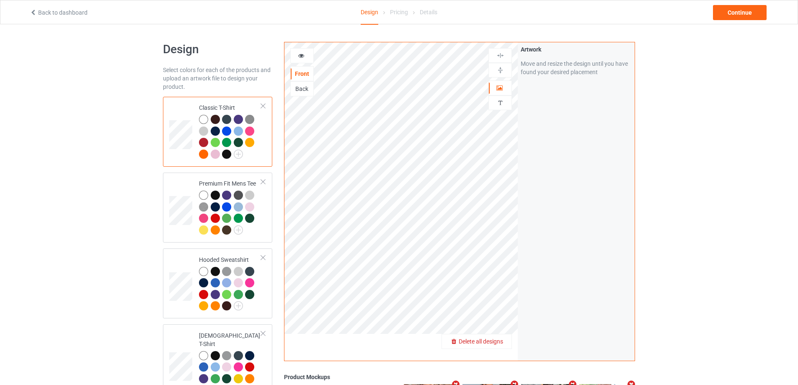
click at [498, 340] on span "Delete all designs" at bounding box center [481, 341] width 44 height 7
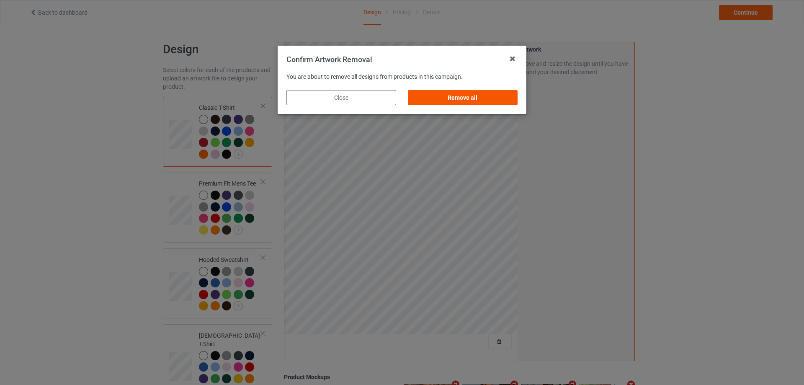
click at [506, 96] on div "Remove all" at bounding box center [463, 97] width 110 height 15
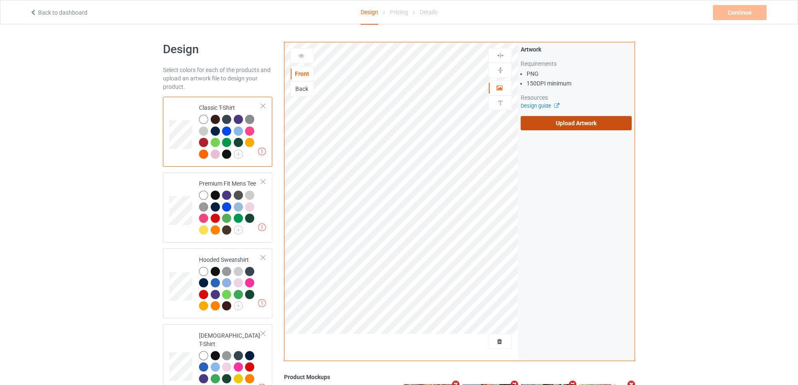
click at [588, 129] on label "Upload Artwork" at bounding box center [576, 123] width 111 height 14
click at [0, 0] on input "Upload Artwork" at bounding box center [0, 0] width 0 height 0
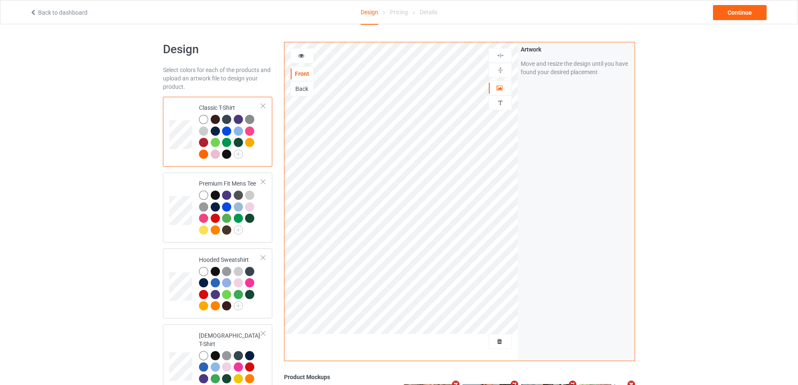
click at [742, 21] on div "Back to dashboard Design Pricing Details Continue" at bounding box center [399, 11] width 750 height 23
click at [743, 14] on div "Continue" at bounding box center [740, 12] width 54 height 15
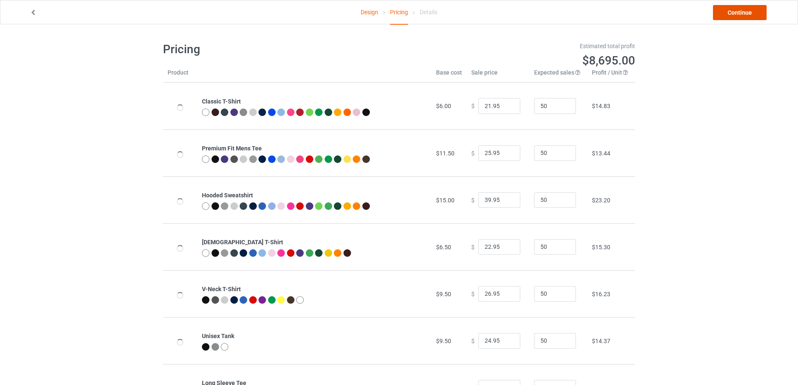
click at [743, 14] on link "Continue" at bounding box center [740, 12] width 54 height 15
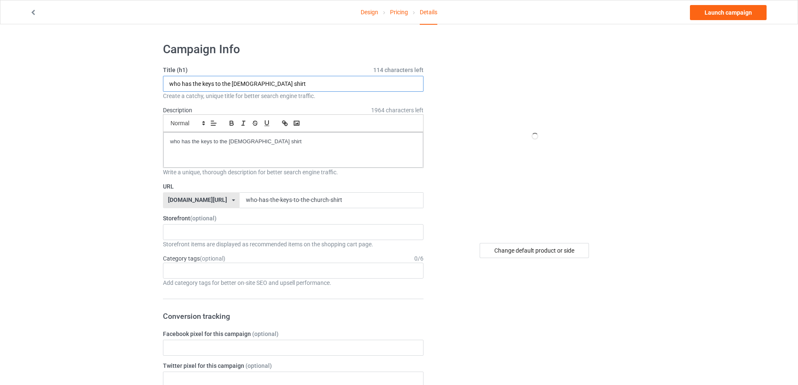
drag, startPoint x: 270, startPoint y: 85, endPoint x: 133, endPoint y: 100, distance: 137.3
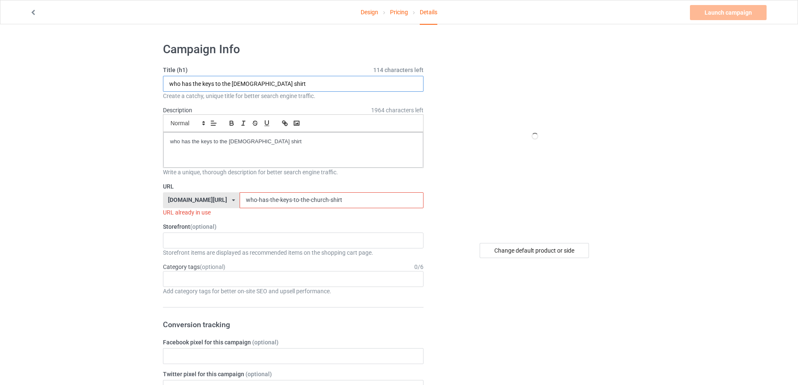
paste input "I love njz"
type input "I love njz shirt"
drag, startPoint x: 270, startPoint y: 147, endPoint x: 155, endPoint y: 137, distance: 114.8
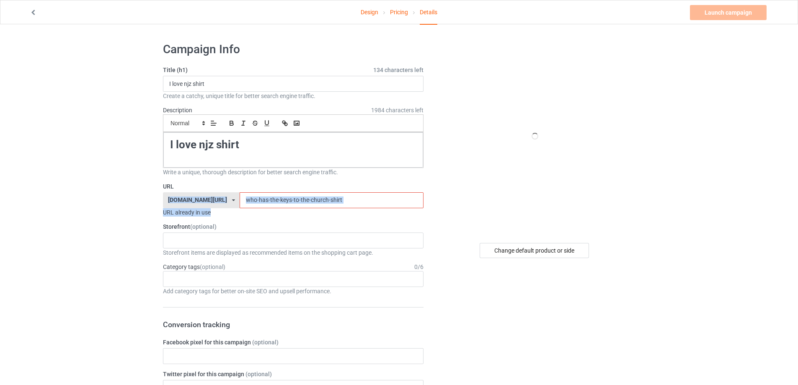
drag, startPoint x: 331, startPoint y: 206, endPoint x: 143, endPoint y: 198, distance: 187.8
click at [315, 202] on input "who-has-the-keys-to-the-church-shirt" at bounding box center [331, 200] width 183 height 16
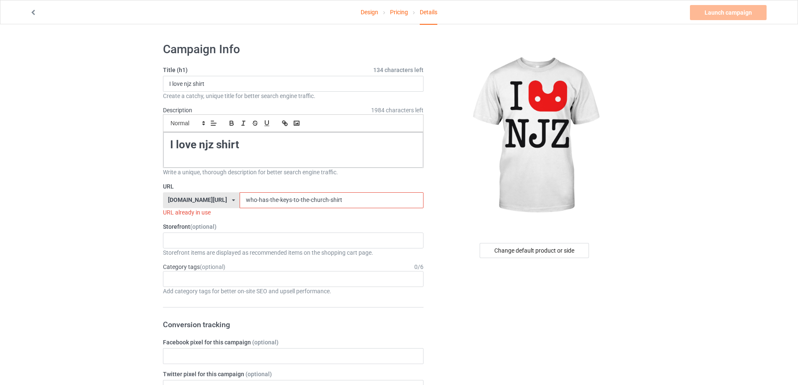
drag, startPoint x: 337, startPoint y: 198, endPoint x: 170, endPoint y: 199, distance: 166.3
click at [169, 199] on div "teechip.com/ teetrendus.com/ teechip.com/ 5cd2f964b197f721e1cad219 587d0d41cee3…" at bounding box center [293, 200] width 261 height 16
paste input "I love njz"
click at [240, 200] on input "I love njz shirt" at bounding box center [331, 200] width 183 height 16
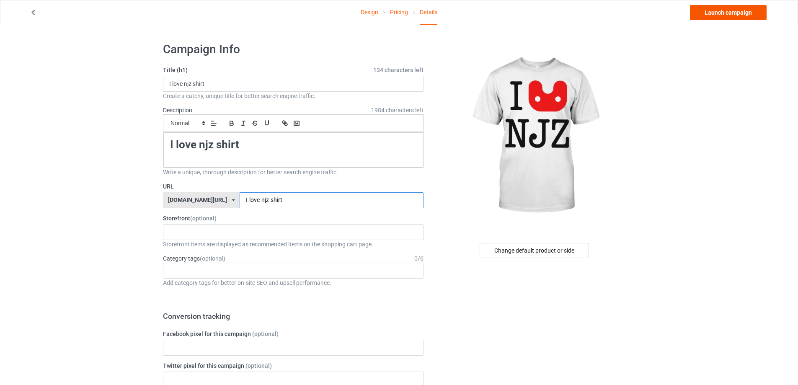
type input "I-love-njz-shirt"
click at [712, 12] on link "Launch campaign" at bounding box center [728, 12] width 77 height 15
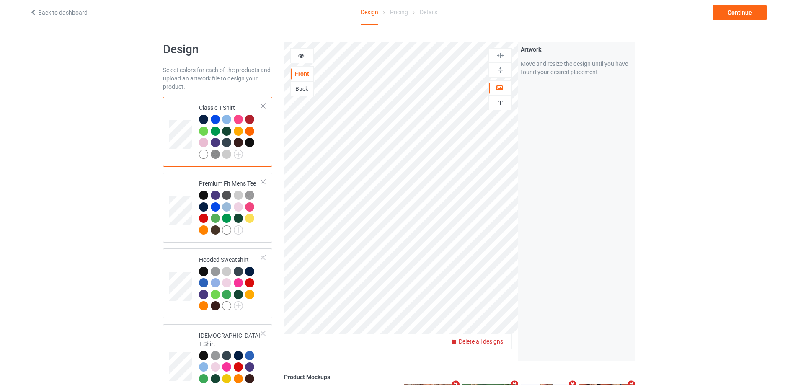
click at [495, 340] on span "Delete all designs" at bounding box center [481, 341] width 44 height 7
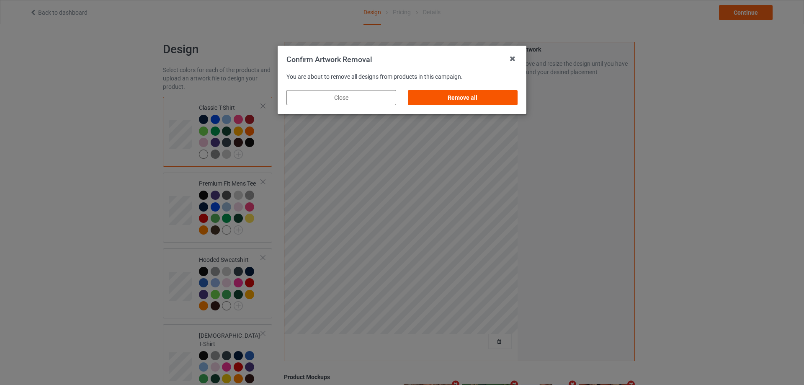
click at [471, 90] on div "Remove all" at bounding box center [463, 97] width 110 height 15
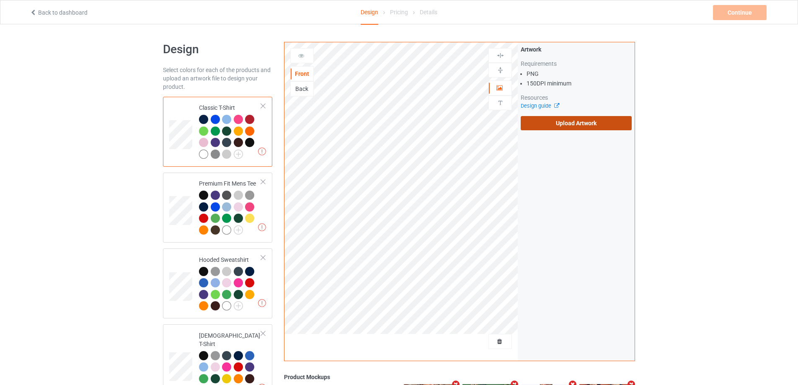
click at [580, 126] on label "Upload Artwork" at bounding box center [576, 123] width 111 height 14
click at [0, 0] on input "Upload Artwork" at bounding box center [0, 0] width 0 height 0
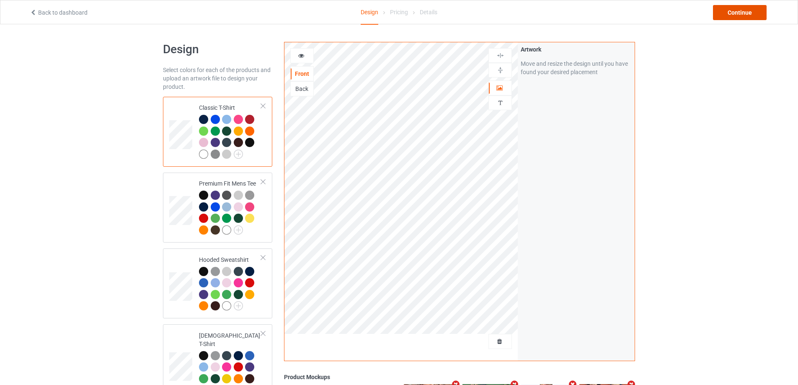
click at [746, 7] on div "Continue" at bounding box center [740, 12] width 54 height 15
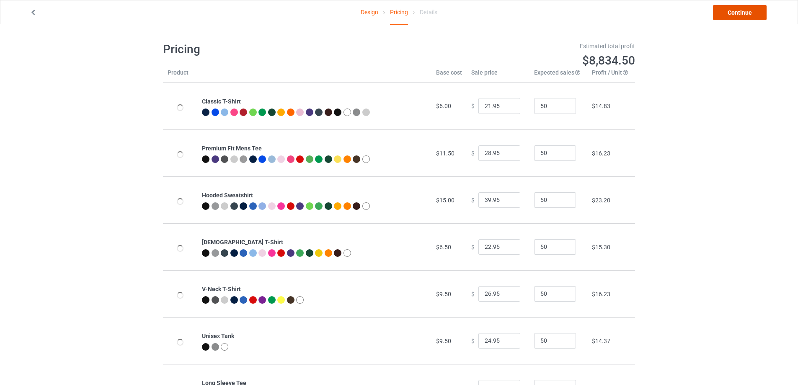
click at [746, 7] on link "Continue" at bounding box center [740, 12] width 54 height 15
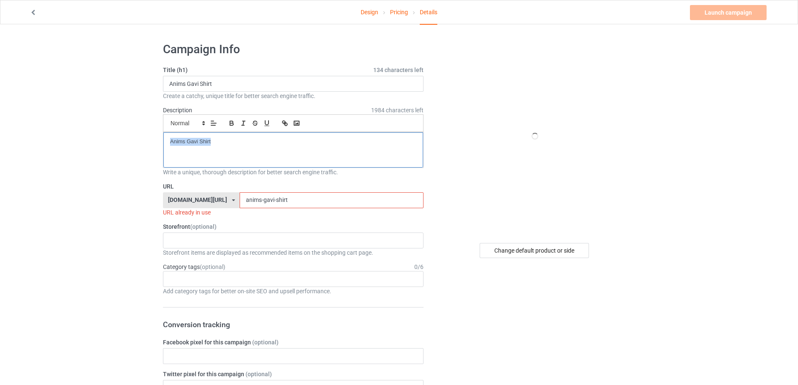
drag, startPoint x: 223, startPoint y: 147, endPoint x: 131, endPoint y: 139, distance: 92.5
drag, startPoint x: 222, startPoint y: 85, endPoint x: 69, endPoint y: 75, distance: 153.2
paste input "[PERSON_NAME] Roll Trees s"
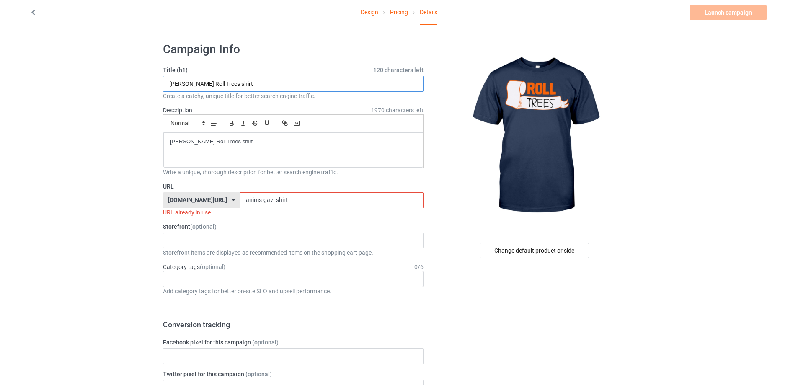
type input "[PERSON_NAME] Roll Trees shirt"
drag, startPoint x: 290, startPoint y: 200, endPoint x: 188, endPoint y: 196, distance: 101.5
click at [177, 200] on div "[DOMAIN_NAME][URL] [DOMAIN_NAME][URL] [DOMAIN_NAME][URL] 5cd2f964b197f721e1cad2…" at bounding box center [293, 200] width 261 height 16
paste input "[PERSON_NAME]-roll-trees"
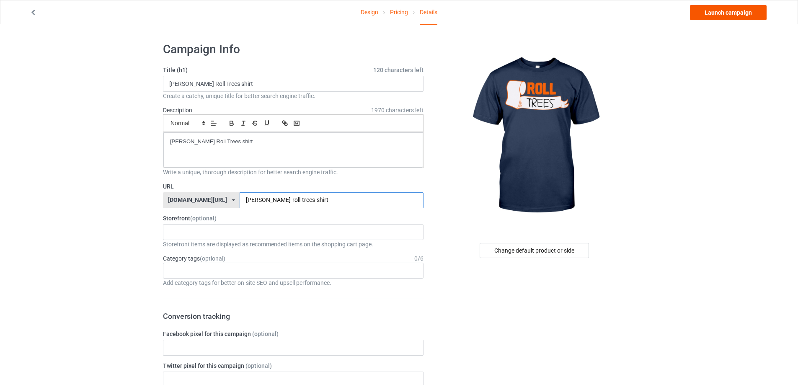
type input "[PERSON_NAME]-roll-trees-shirt"
click at [739, 18] on link "Launch campaign" at bounding box center [728, 12] width 77 height 15
